Goal: Navigation & Orientation: Go to known website

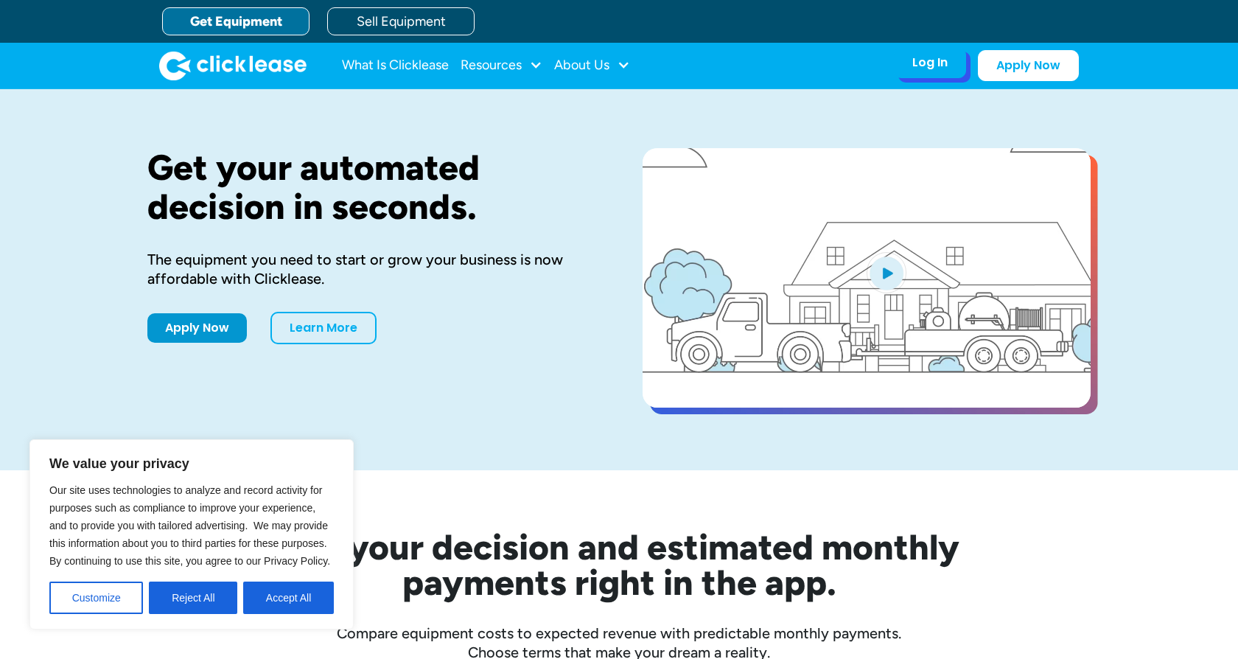
click at [921, 68] on div "Log In" at bounding box center [930, 62] width 35 height 15
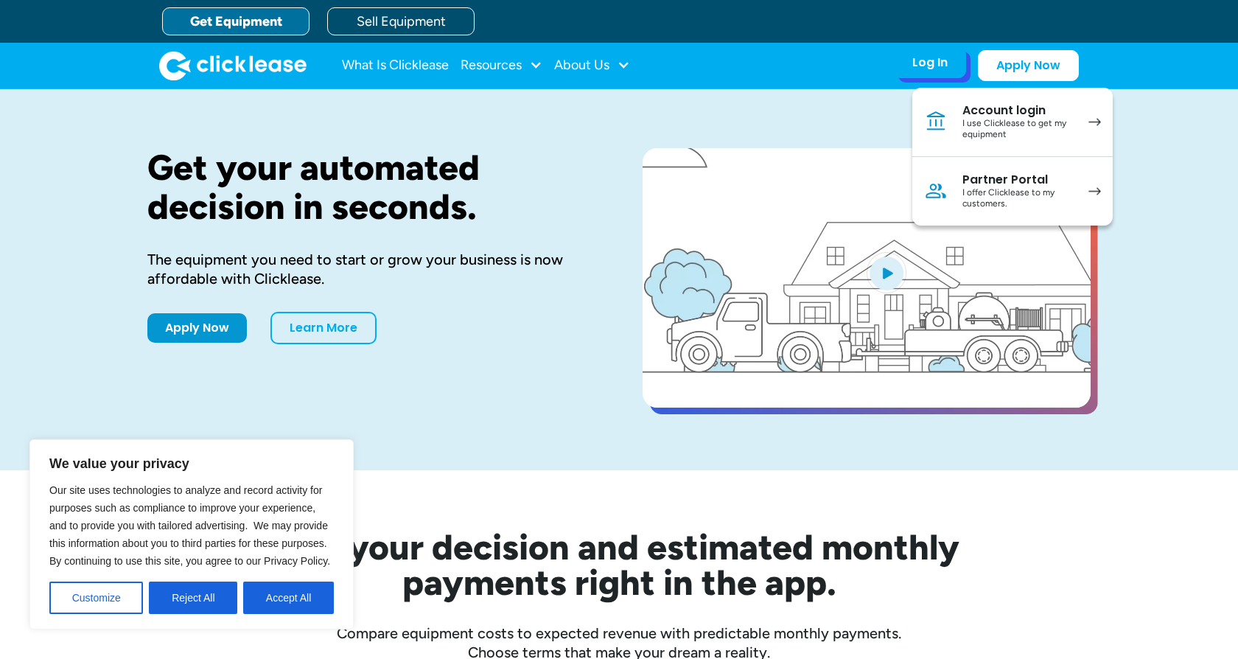
click at [1005, 179] on div "Partner Portal" at bounding box center [1018, 179] width 111 height 15
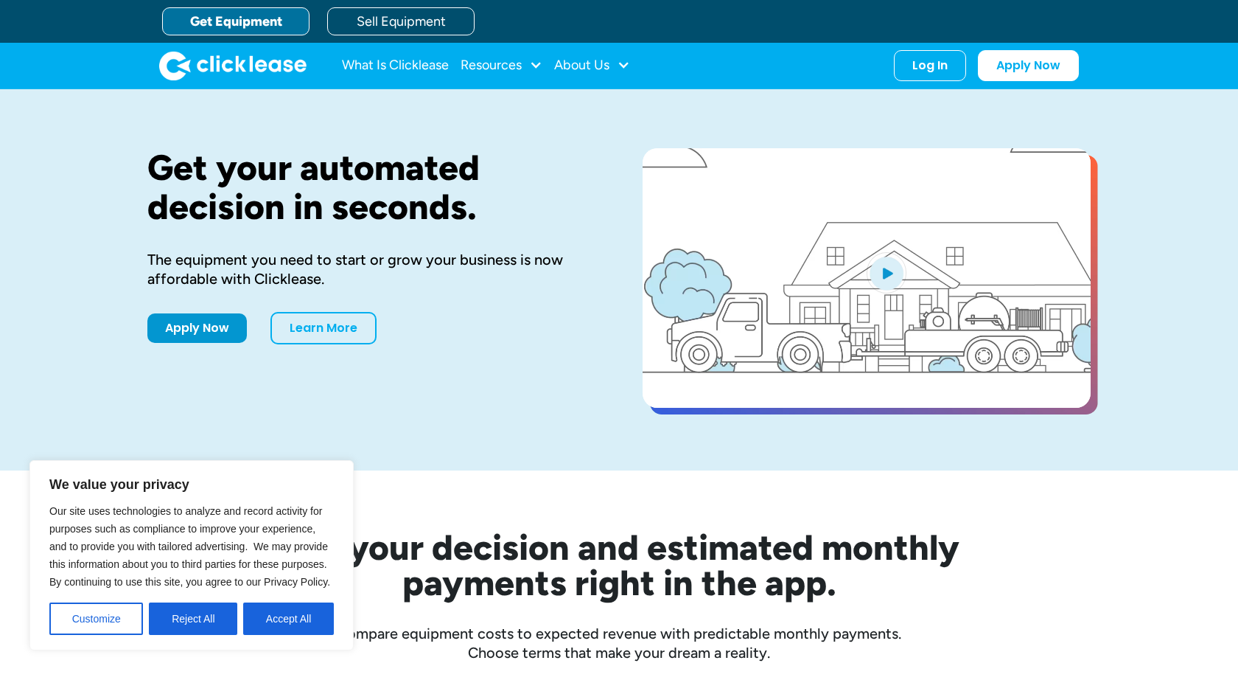
click at [251, 66] on img "home" at bounding box center [232, 65] width 147 height 29
drag, startPoint x: 238, startPoint y: 67, endPoint x: 313, endPoint y: 80, distance: 75.6
drag, startPoint x: 318, startPoint y: 83, endPoint x: 243, endPoint y: 71, distance: 76.1
click at [317, 83] on div "What Is Clicklease Resources Blog Case Studies Videos FAQs About Us About Us Ca…" at bounding box center [619, 66] width 920 height 46
